Goal: Transaction & Acquisition: Purchase product/service

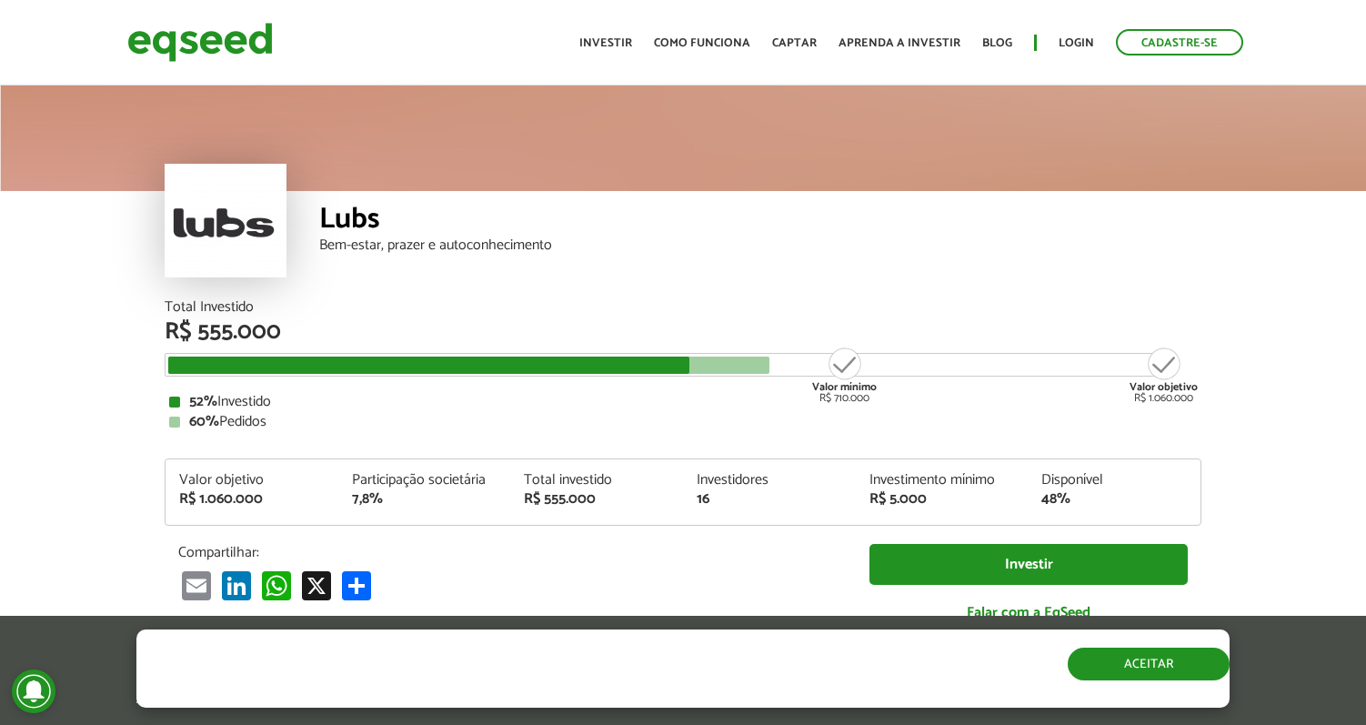
click at [1126, 671] on button "Aceitar" at bounding box center [1149, 664] width 162 height 33
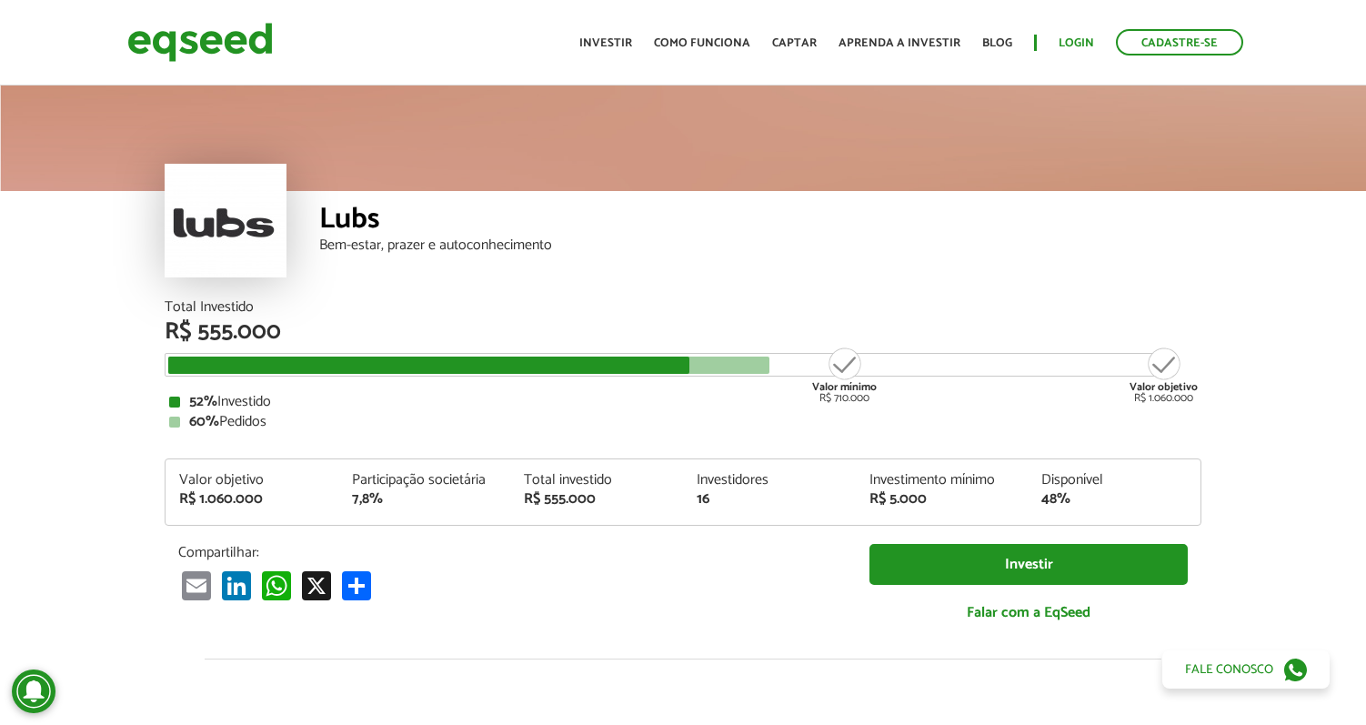
click at [1079, 45] on link "Login" at bounding box center [1076, 43] width 35 height 12
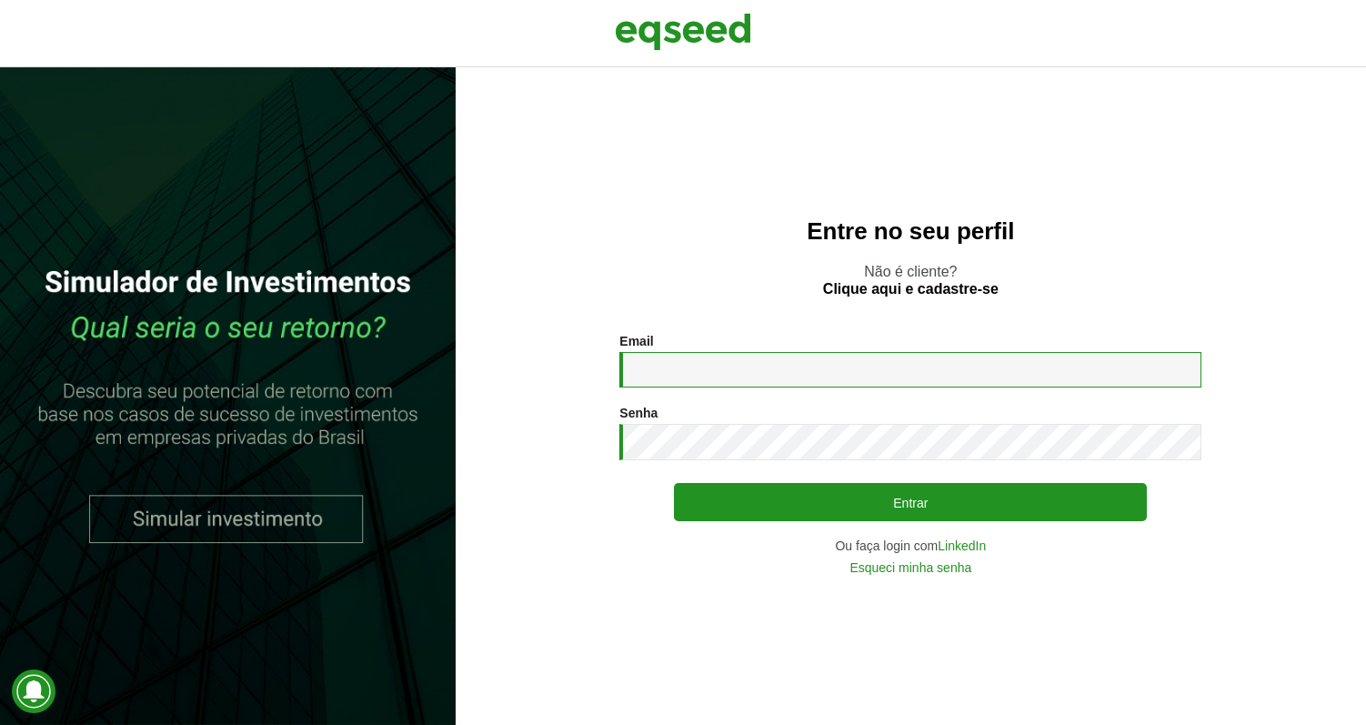
click at [665, 362] on input "Email *" at bounding box center [911, 369] width 582 height 35
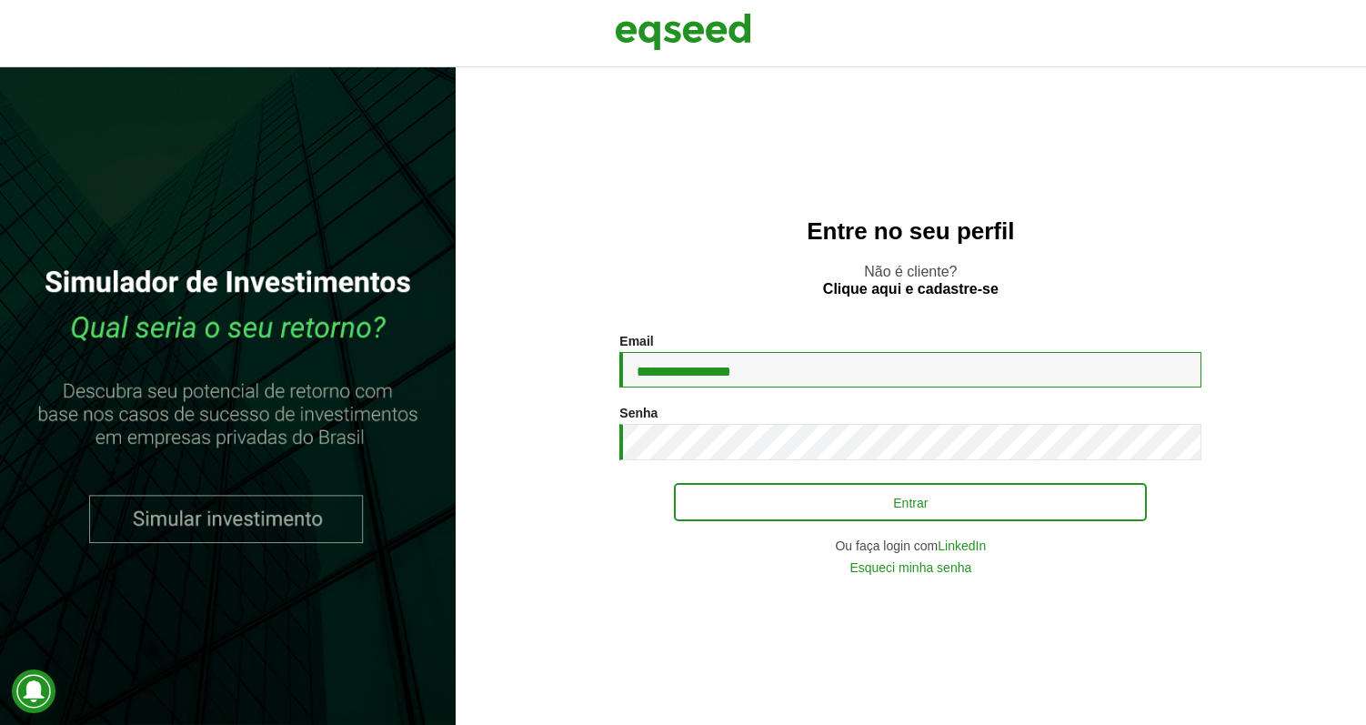
type input "**********"
click at [907, 493] on button "Entrar" at bounding box center [910, 502] width 473 height 38
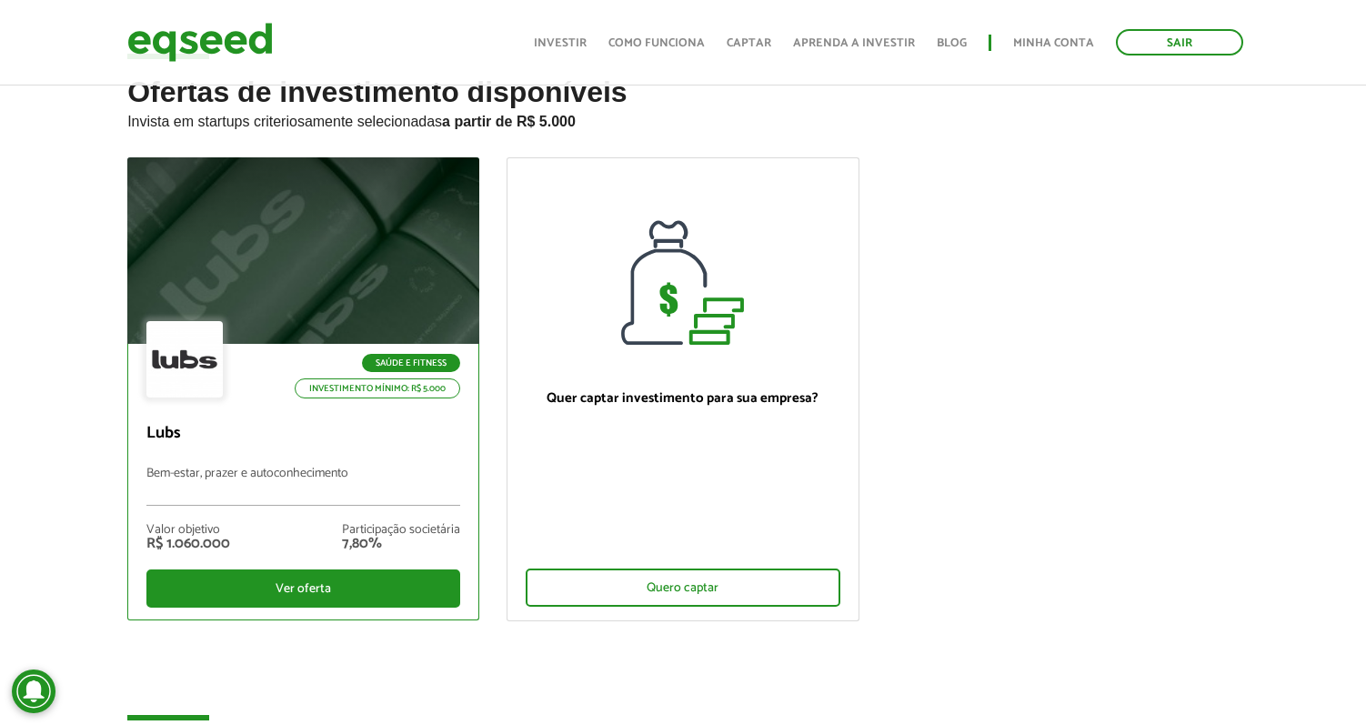
scroll to position [66, 0]
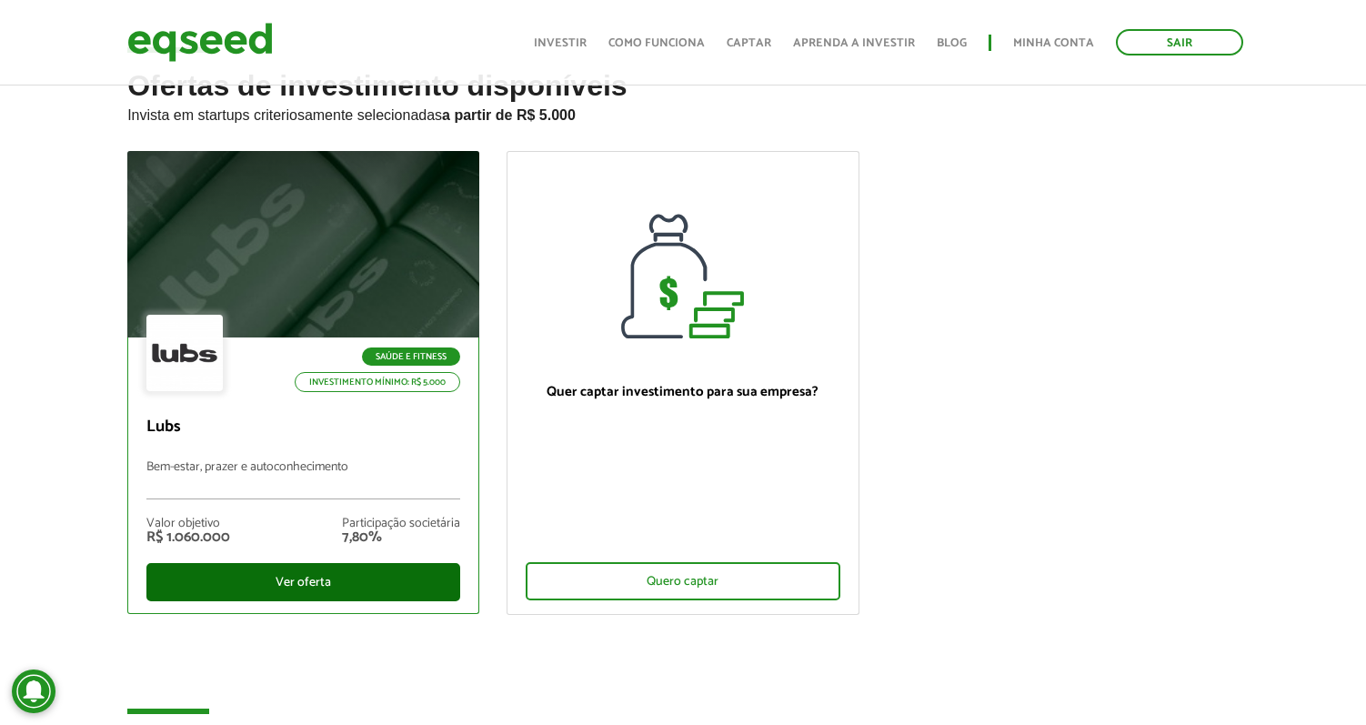
click at [361, 584] on div "Ver oferta" at bounding box center [303, 582] width 314 height 38
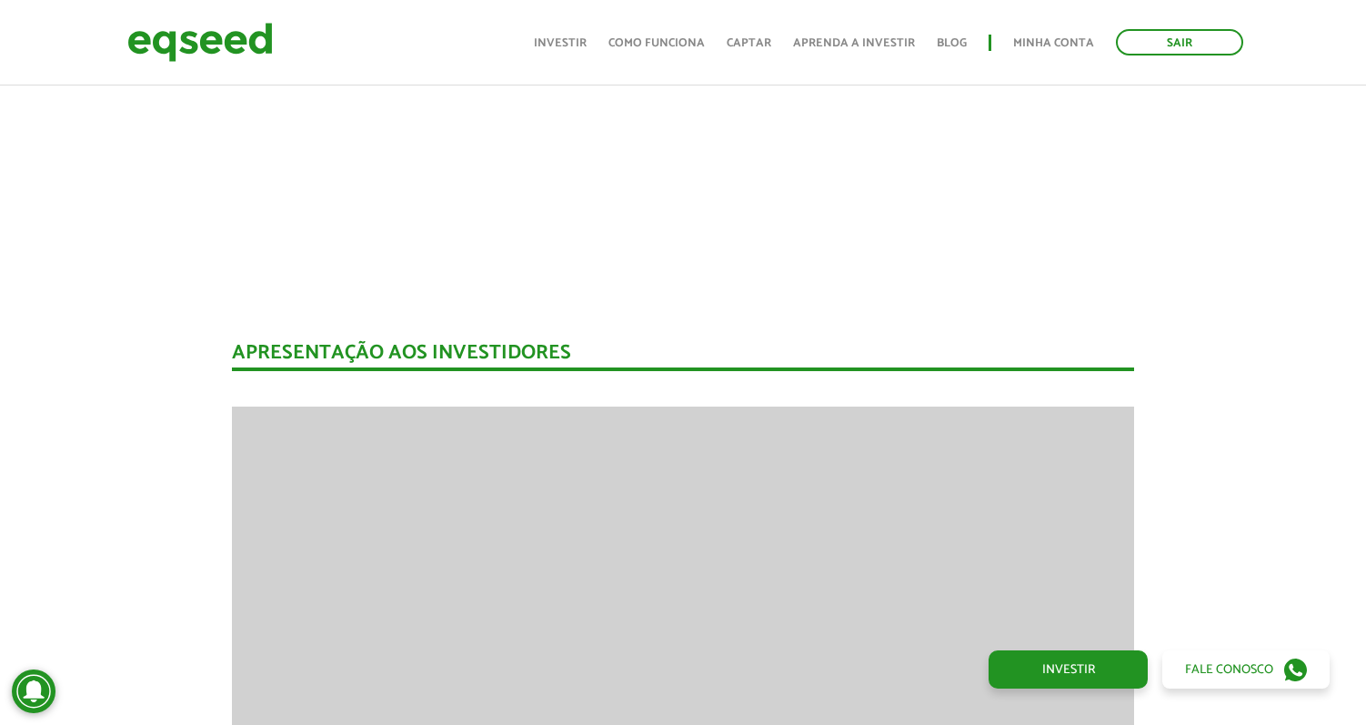
scroll to position [1129, 0]
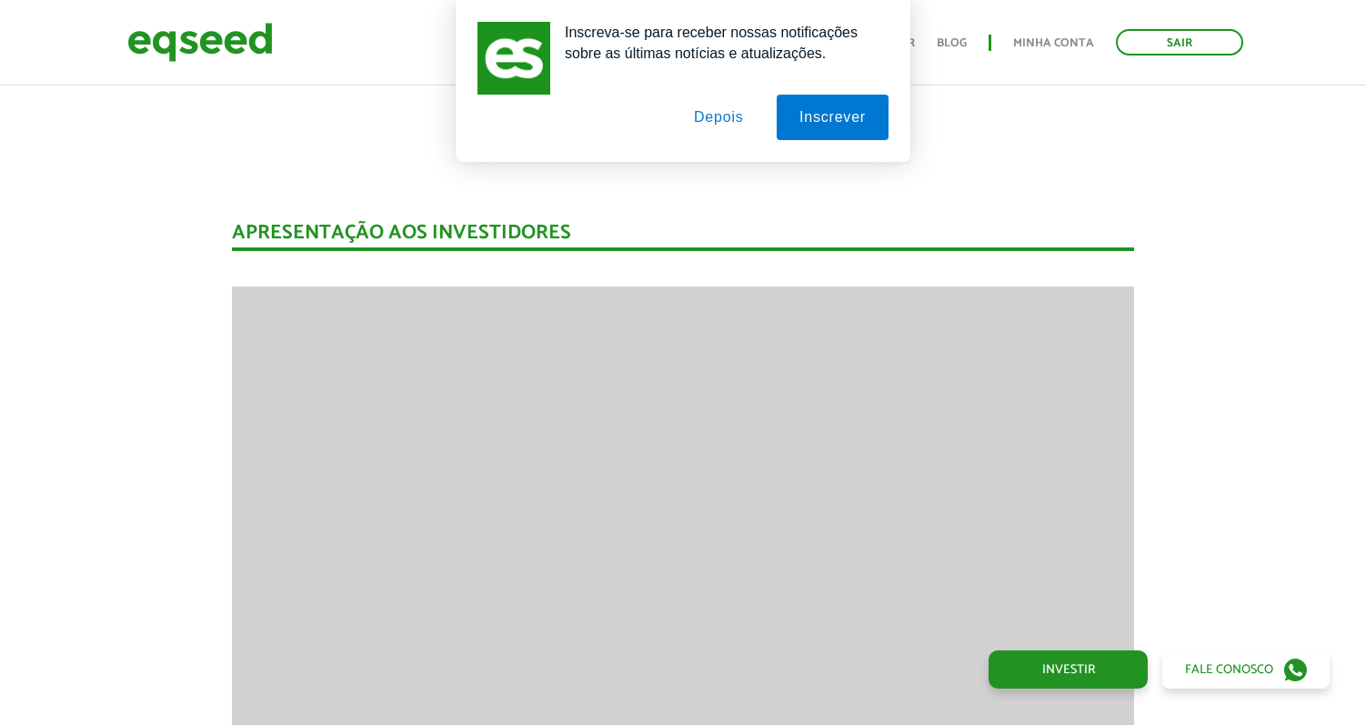
click at [725, 125] on button "Depois" at bounding box center [719, 117] width 96 height 45
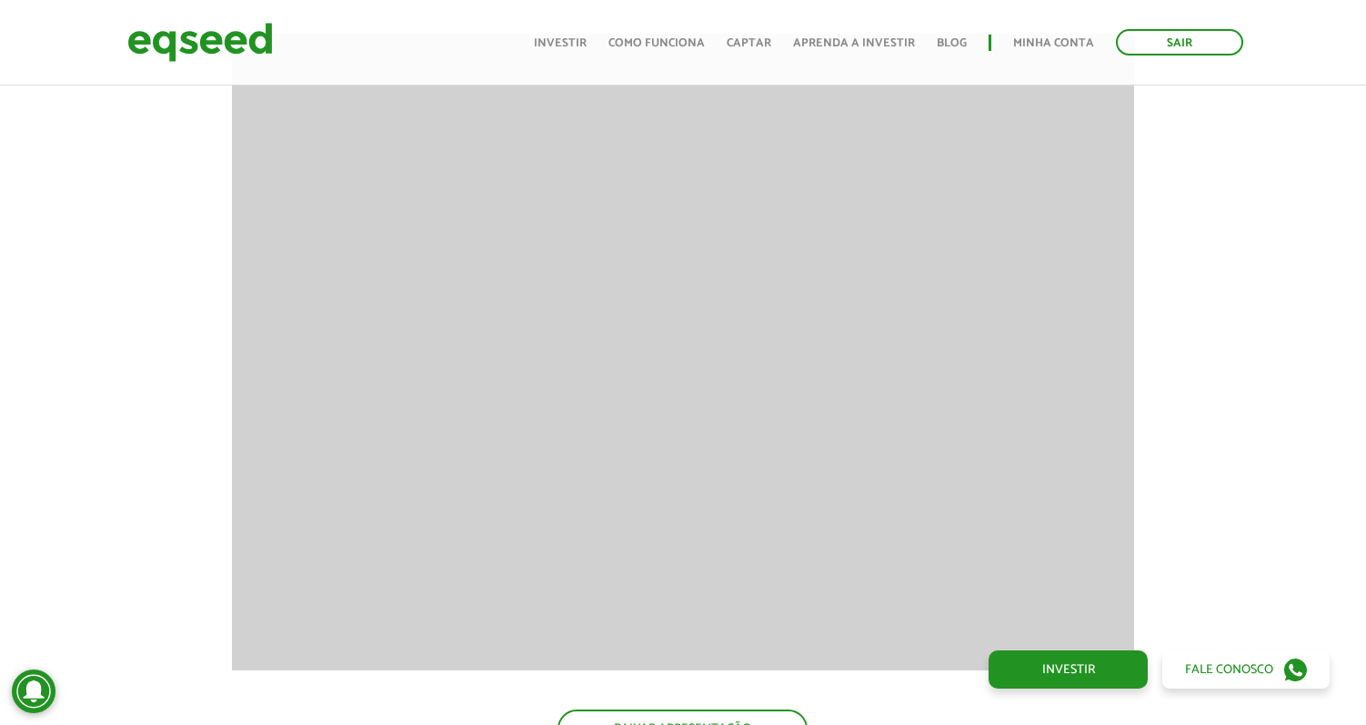
scroll to position [1233, 0]
